Goal: Task Accomplishment & Management: Use online tool/utility

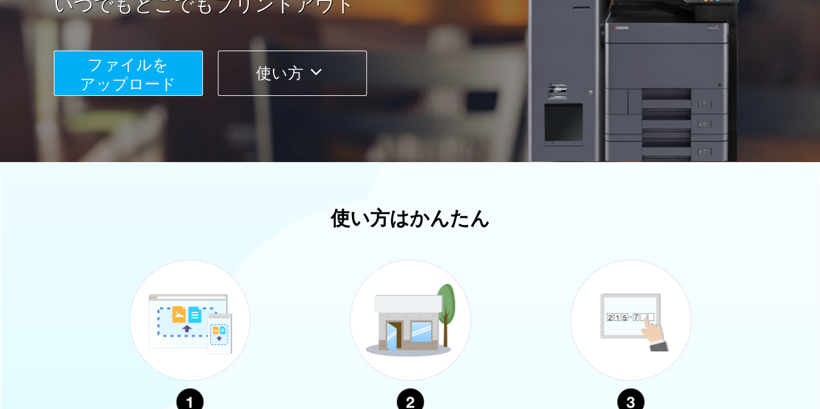
scroll to position [519, 0]
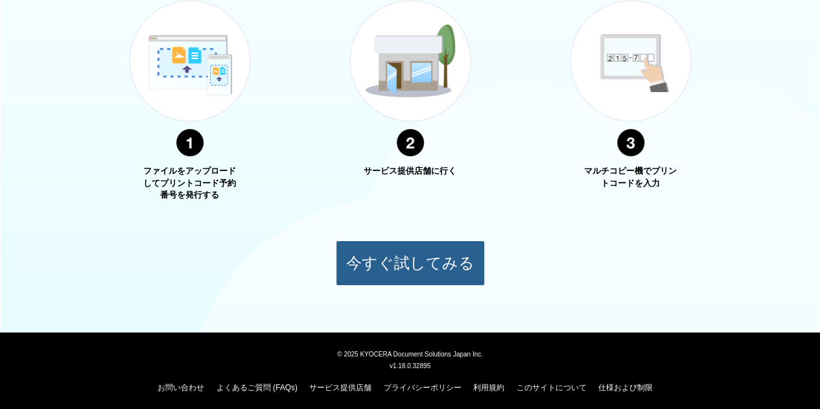
click at [400, 268] on button "今すぐ試してみる" at bounding box center [410, 263] width 149 height 45
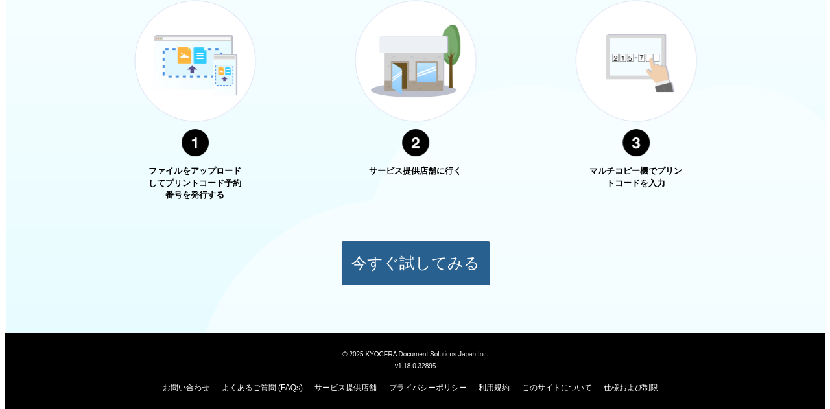
scroll to position [112, 0]
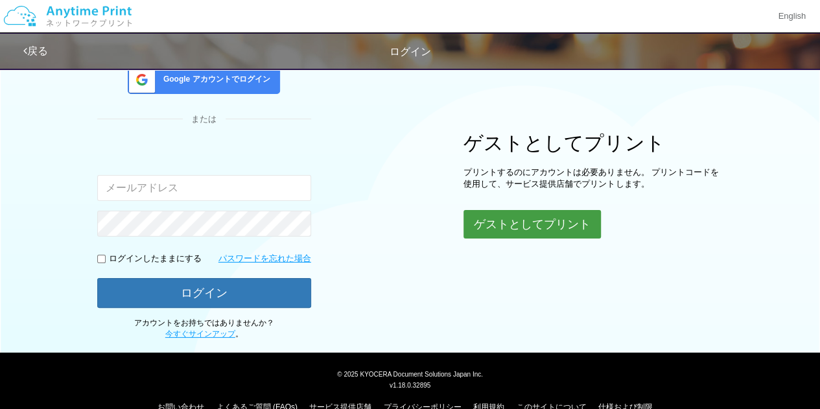
click at [513, 226] on button "ゲストとしてプリント" at bounding box center [532, 224] width 137 height 29
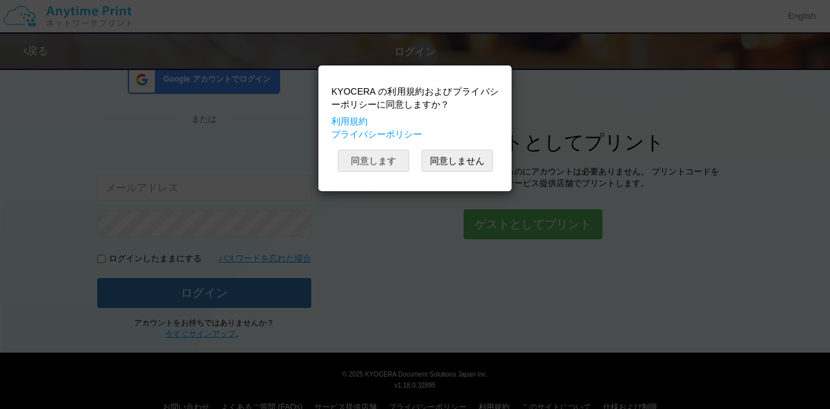
click at [377, 166] on button "同意します" at bounding box center [373, 161] width 71 height 22
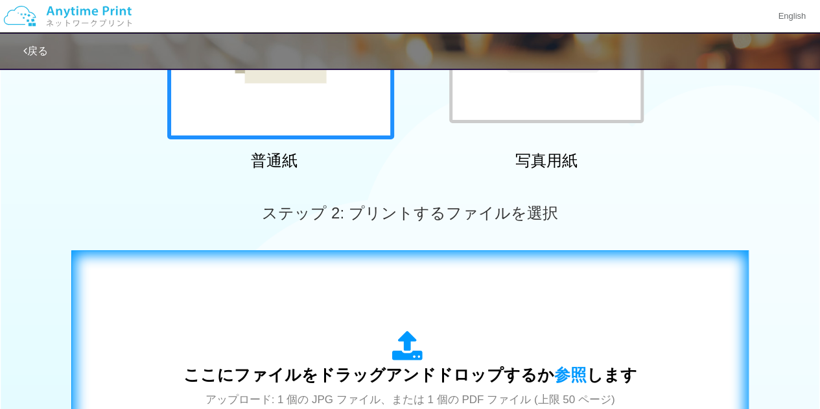
scroll to position [372, 0]
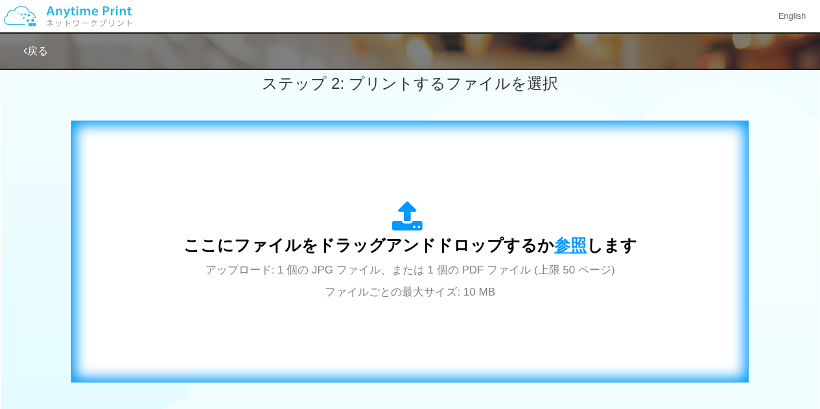
click at [563, 243] on span "参照" at bounding box center [571, 245] width 32 height 18
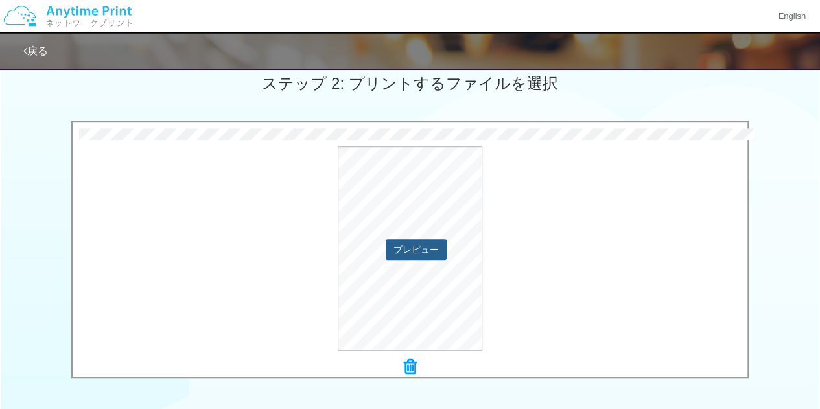
click at [421, 252] on button "プレビュー" at bounding box center [416, 249] width 61 height 21
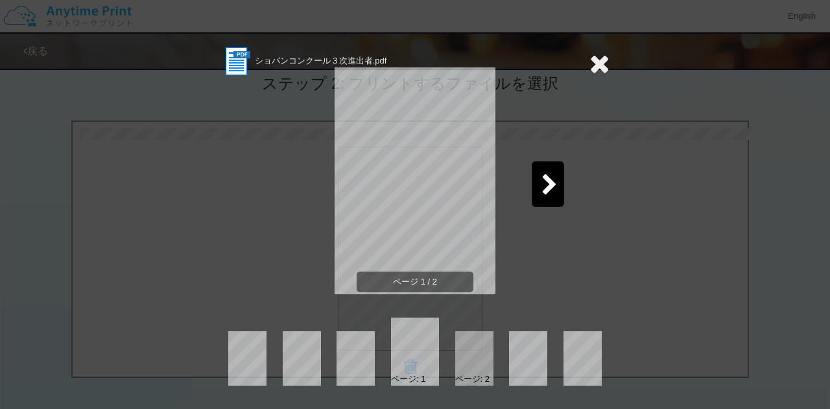
click at [545, 189] on icon at bounding box center [550, 185] width 16 height 23
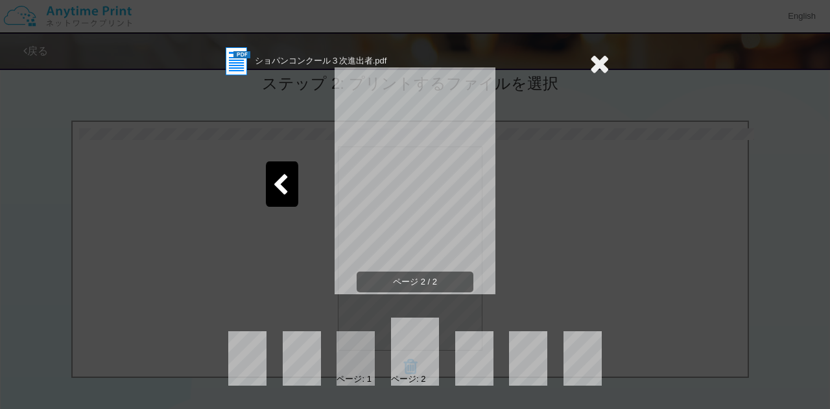
click at [283, 185] on icon at bounding box center [280, 185] width 16 height 23
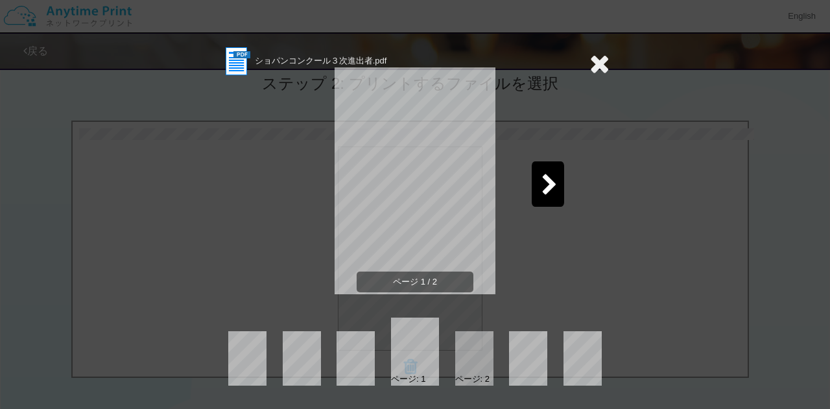
click at [601, 60] on icon at bounding box center [600, 64] width 20 height 26
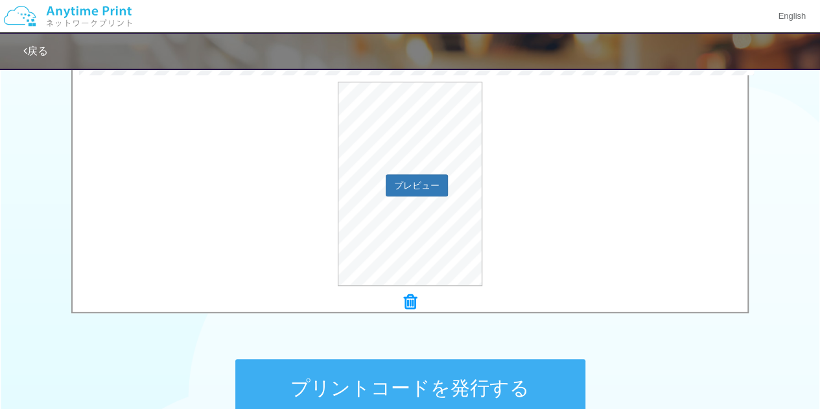
scroll to position [577, 0]
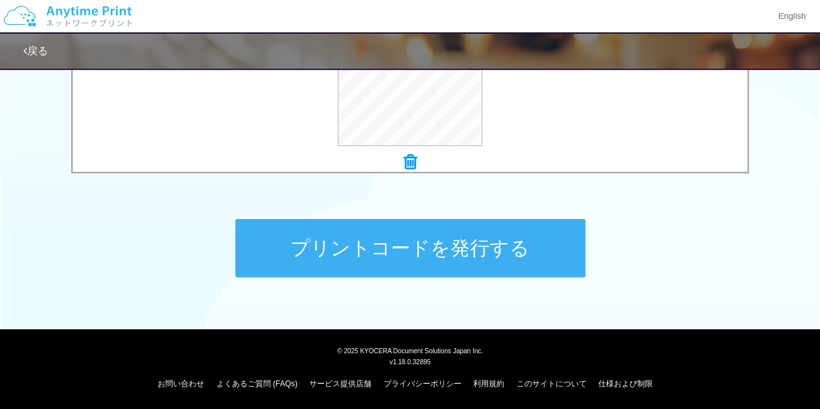
click at [436, 239] on button "プリントコードを発行する" at bounding box center [410, 248] width 350 height 58
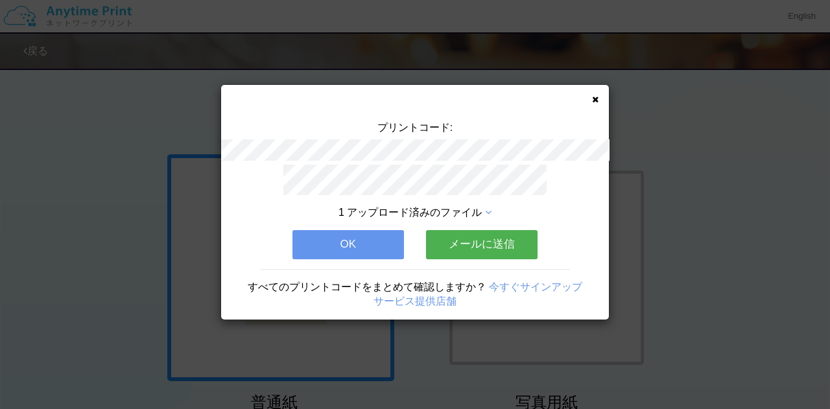
click at [381, 239] on button "OK" at bounding box center [349, 244] width 112 height 29
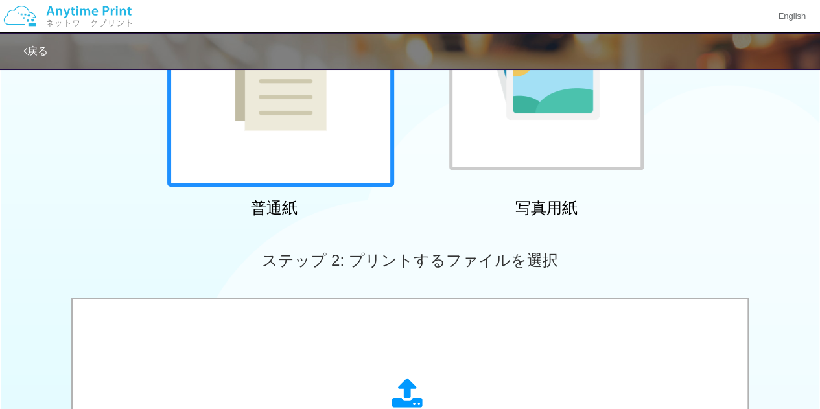
scroll to position [454, 0]
